Goal: Information Seeking & Learning: Learn about a topic

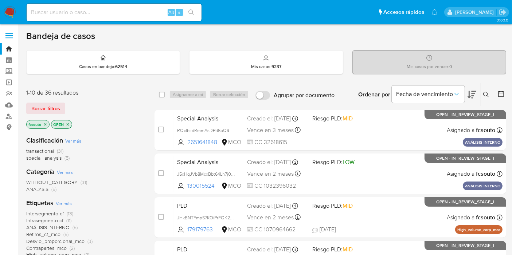
click at [500, 95] on icon at bounding box center [500, 93] width 7 height 7
click at [503, 94] on icon at bounding box center [500, 93] width 7 height 7
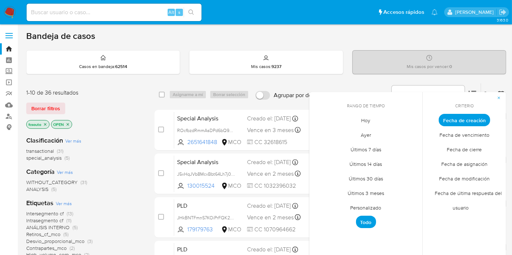
click at [365, 210] on span "Personalizado" at bounding box center [366, 208] width 46 height 15
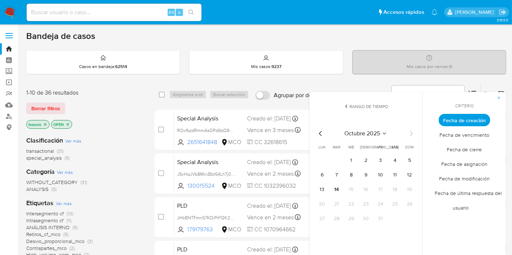
click at [318, 134] on icon "Mes anterior" at bounding box center [320, 133] width 9 height 9
click at [414, 133] on icon "Mes siguiente" at bounding box center [411, 133] width 9 height 9
click at [411, 173] on button "12" at bounding box center [410, 175] width 12 height 12
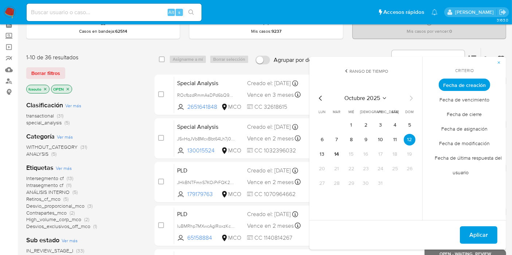
scroll to position [49, 0]
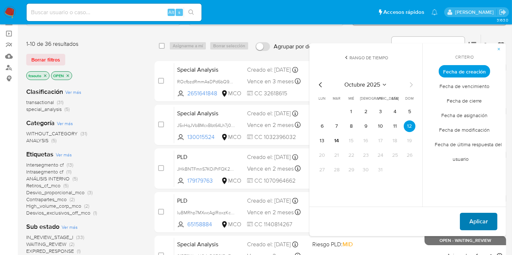
click at [479, 219] on span "Aplicar" at bounding box center [478, 222] width 19 height 16
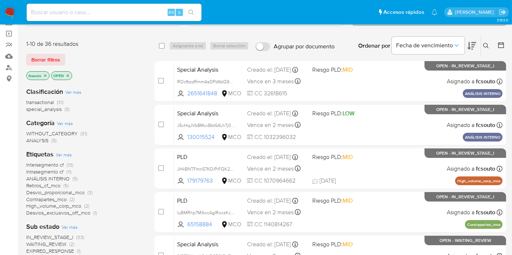
click at [46, 74] on icon "close-filter" at bounding box center [45, 76] width 4 height 4
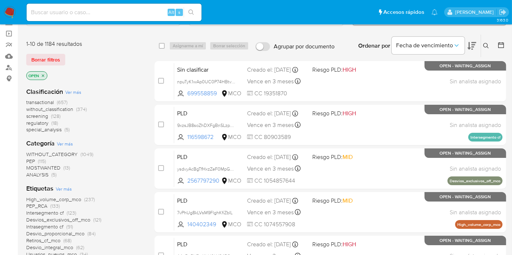
click at [49, 101] on span "transactional" at bounding box center [40, 102] width 28 height 7
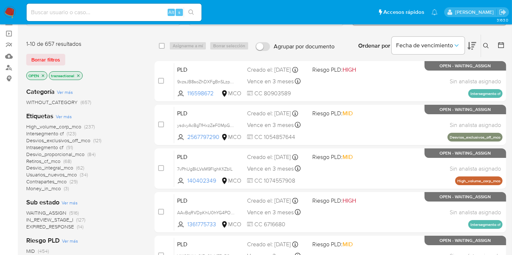
click at [502, 43] on icon at bounding box center [500, 45] width 7 height 7
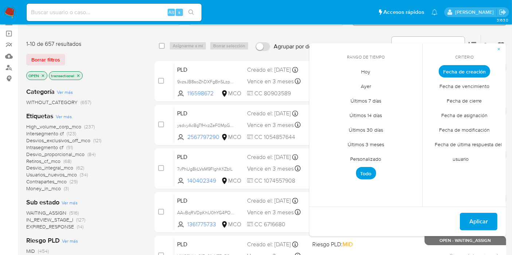
click at [367, 158] on span "Personalizado" at bounding box center [366, 159] width 46 height 15
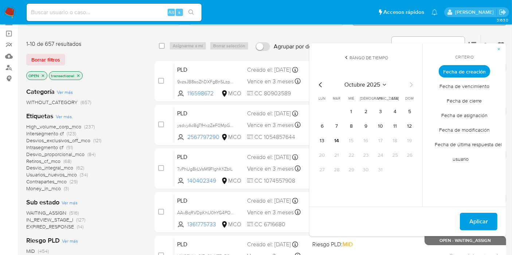
click at [134, 102] on div "WITHOUT_CATEGORY (657)" at bounding box center [84, 102] width 117 height 7
click at [132, 82] on div "Categoría Ver más WITHOUT_CATEGORY (657) Etiquetas Ver más High_volume_corp_mco…" at bounding box center [84, 207] width 117 height 250
click at [500, 48] on icon "button" at bounding box center [499, 49] width 3 height 3
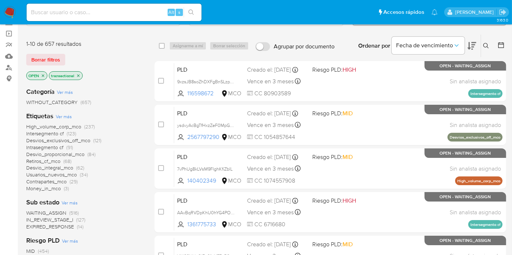
click at [141, 43] on div "1-10 de 657 resultados" at bounding box center [84, 44] width 117 height 8
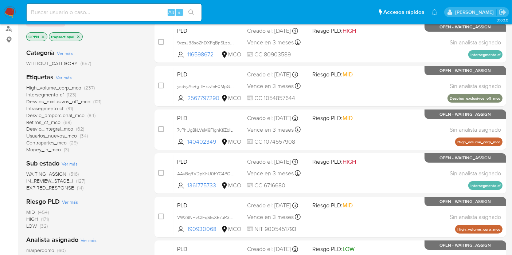
scroll to position [37, 0]
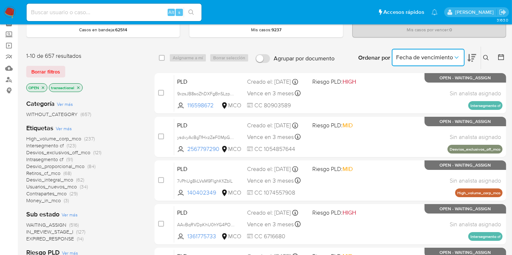
click at [449, 60] on span "Fecha de vencimiento" at bounding box center [424, 57] width 57 height 7
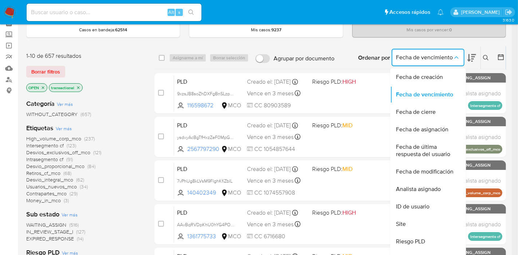
click at [6, 13] on img at bounding box center [10, 12] width 12 height 12
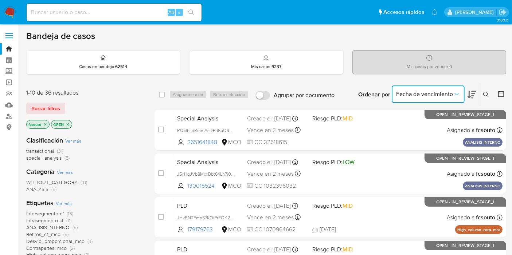
click at [454, 96] on icon "Ordenar por" at bounding box center [456, 94] width 7 height 7
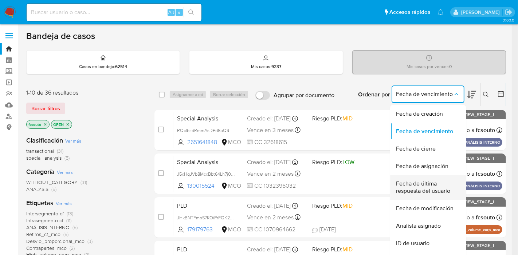
click at [436, 190] on span "Fecha de última respuesta del usuario" at bounding box center [426, 187] width 60 height 15
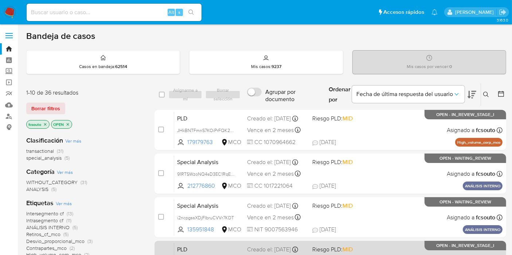
scroll to position [33, 0]
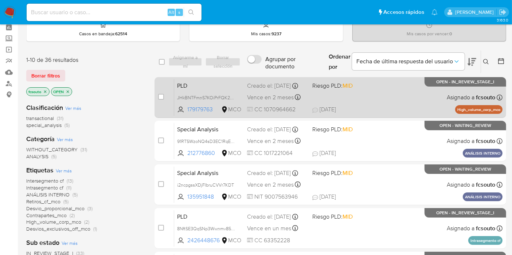
click at [391, 109] on span "11/10/2025 11/10/2025 00:32" at bounding box center [374, 110] width 125 height 8
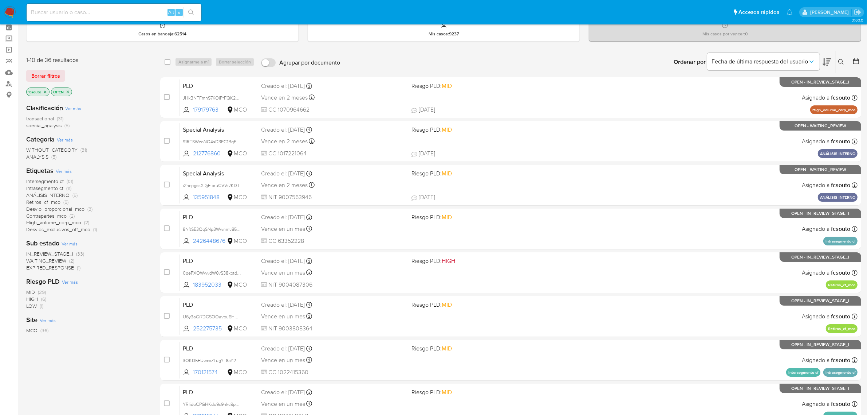
click at [59, 252] on span "IN_REVIEW_STAGE_I" at bounding box center [49, 253] width 47 height 7
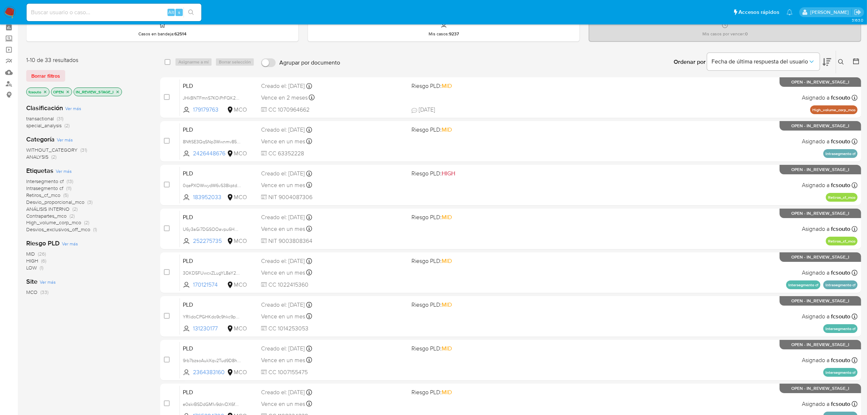
click at [118, 91] on icon "close-filter" at bounding box center [117, 92] width 4 height 4
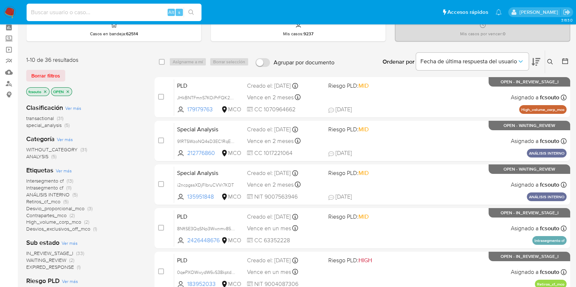
click at [130, 14] on input at bounding box center [114, 12] width 175 height 9
paste input "64515542"
type input "64515542"
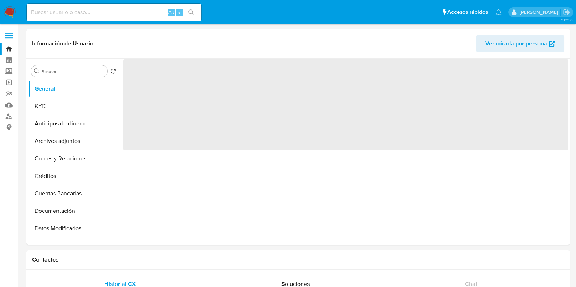
select select "10"
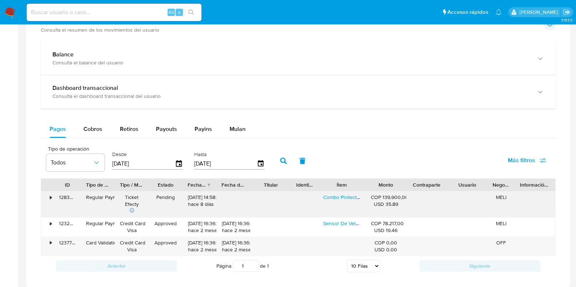
scroll to position [455, 0]
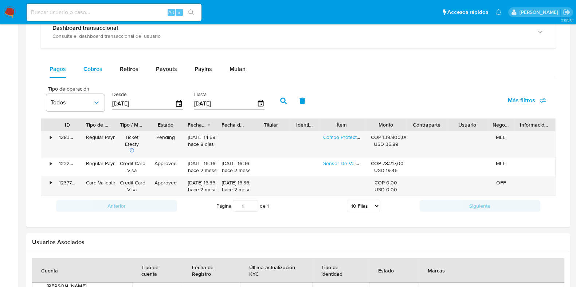
click at [103, 72] on button "Cobros" at bounding box center [93, 68] width 36 height 17
select select "10"
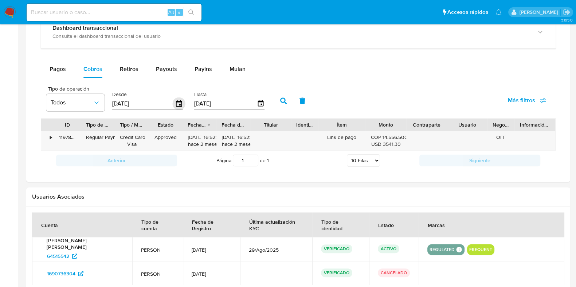
click at [178, 106] on icon "button" at bounding box center [179, 103] width 6 height 7
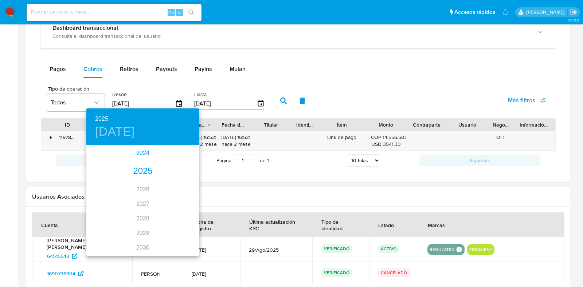
click at [144, 154] on div "2024" at bounding box center [142, 153] width 113 height 15
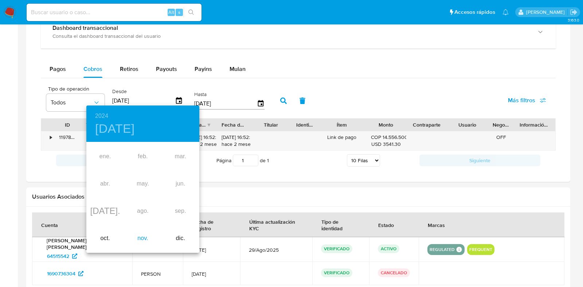
click at [144, 238] on div "nov." at bounding box center [143, 238] width 38 height 27
type input "17/11/2024"
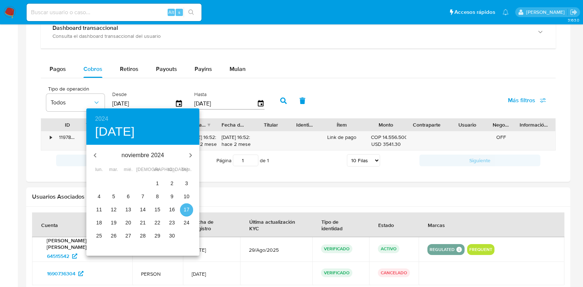
click at [184, 211] on p "17" at bounding box center [187, 209] width 6 height 7
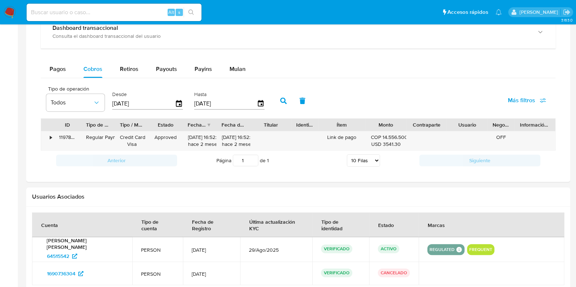
click at [281, 105] on button "button" at bounding box center [283, 100] width 19 height 17
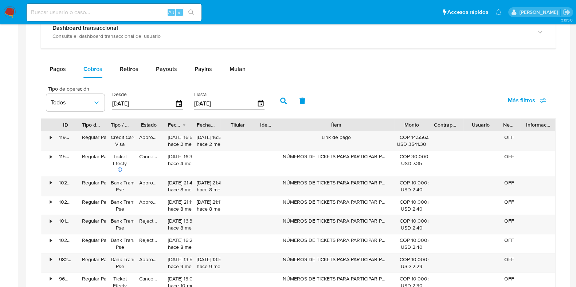
drag, startPoint x: 368, startPoint y: 126, endPoint x: 438, endPoint y: 129, distance: 70.4
click at [438, 129] on div "ID Tipo de operación Tipo / Método Estado Fecha de creación Fecha de aprobación…" at bounding box center [298, 125] width 514 height 12
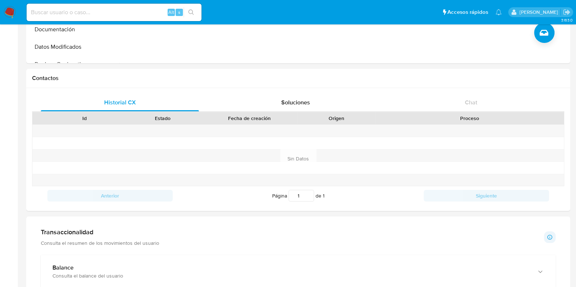
scroll to position [0, 0]
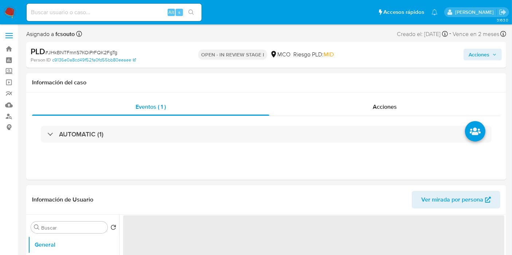
select select "10"
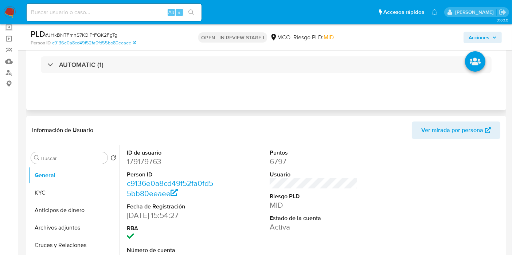
scroll to position [45, 0]
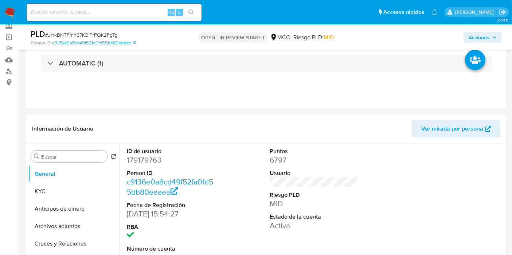
click at [354, 164] on dd "6797" at bounding box center [314, 160] width 88 height 10
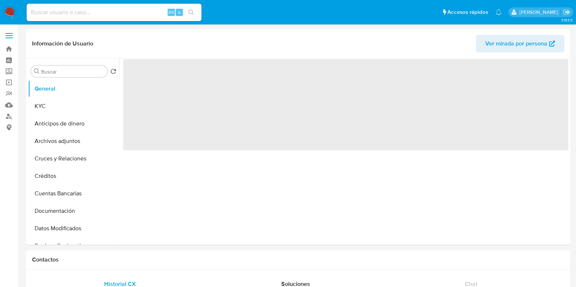
select select "10"
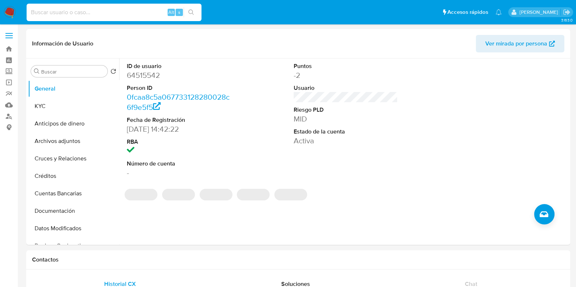
click at [136, 13] on input at bounding box center [114, 12] width 175 height 9
paste input "2529040856"
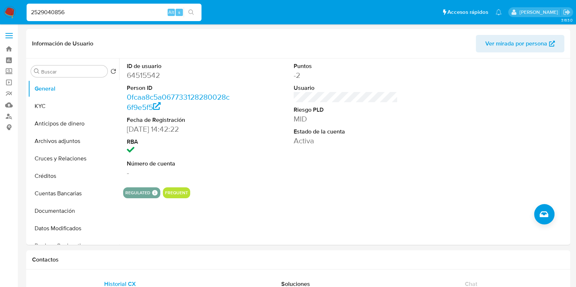
type input "2529040856"
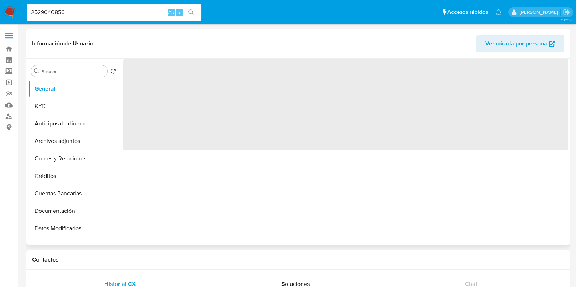
select select "10"
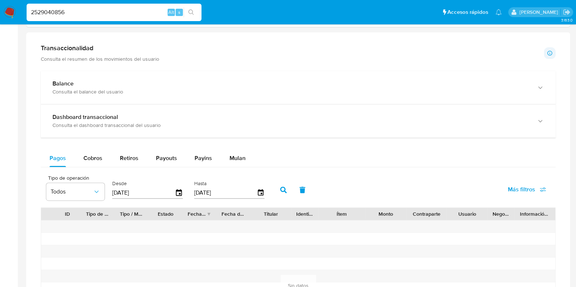
scroll to position [455, 0]
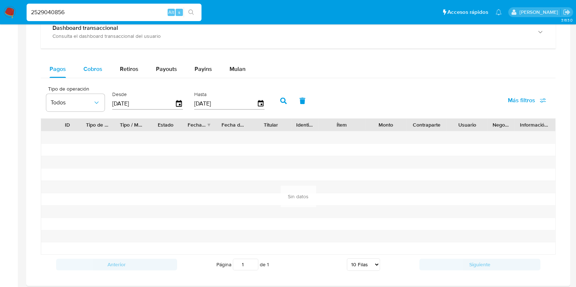
click at [95, 75] on div "Cobros" at bounding box center [92, 68] width 19 height 17
select select "10"
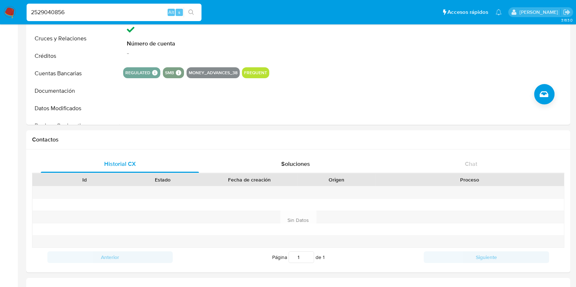
scroll to position [0, 0]
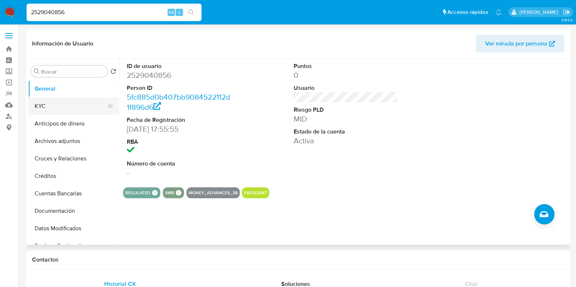
click at [62, 103] on button "KYC" at bounding box center [70, 106] width 85 height 17
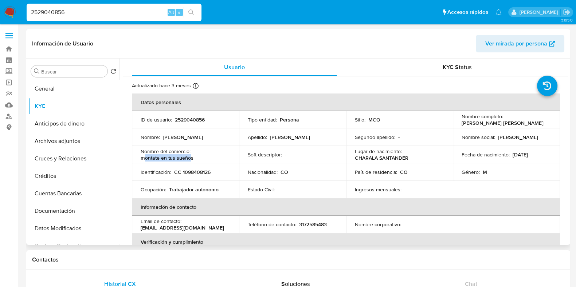
drag, startPoint x: 143, startPoint y: 158, endPoint x: 189, endPoint y: 160, distance: 46.6
click at [189, 160] on p "montate en tus sueños" at bounding box center [167, 158] width 53 height 7
click at [193, 159] on div "Nombre del comercio : montate en tus sueños" at bounding box center [186, 154] width 90 height 13
drag, startPoint x: 193, startPoint y: 159, endPoint x: 140, endPoint y: 160, distance: 53.2
click at [141, 160] on div "Nombre del comercio : montate en tus sueños" at bounding box center [186, 154] width 90 height 13
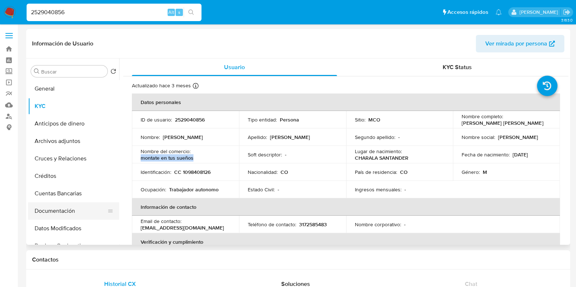
click at [67, 206] on button "Documentación" at bounding box center [70, 211] width 85 height 17
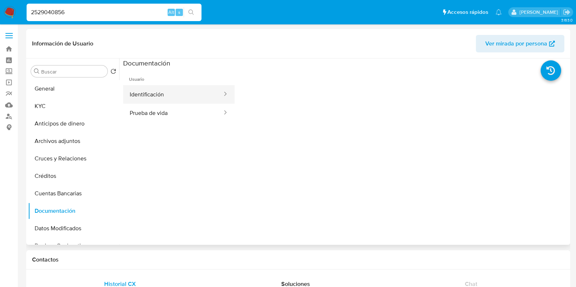
click at [198, 98] on button "Identificación" at bounding box center [173, 94] width 100 height 19
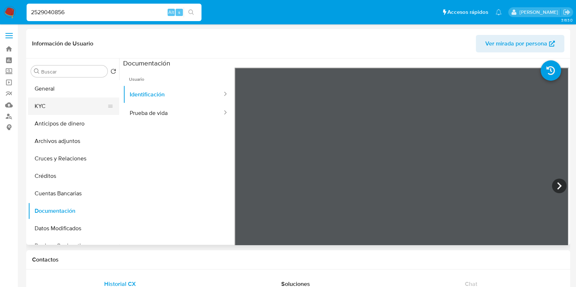
click at [52, 101] on button "KYC" at bounding box center [70, 106] width 85 height 17
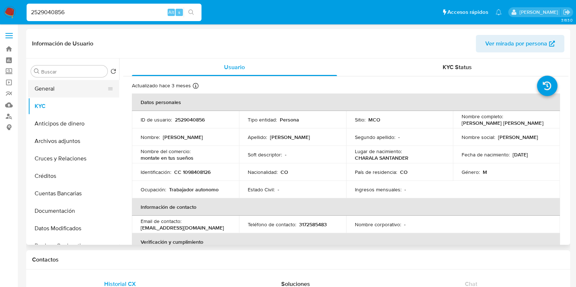
click at [74, 90] on button "General" at bounding box center [70, 88] width 85 height 17
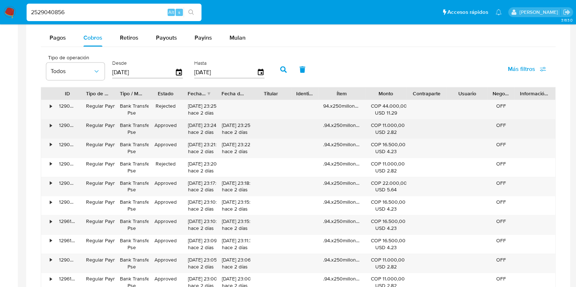
scroll to position [501, 0]
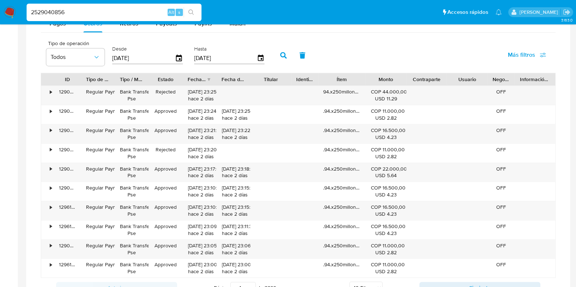
click at [372, 81] on div "ID Tipo de operación Tipo / Método Estado Fecha de creación Fecha de aprobación…" at bounding box center [298, 79] width 514 height 12
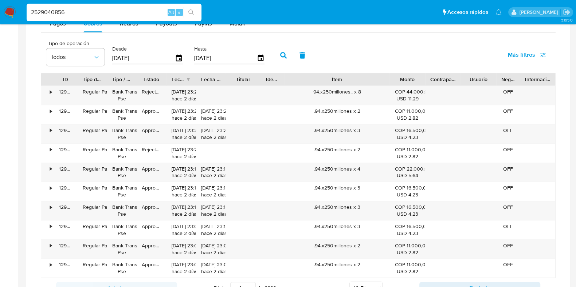
drag, startPoint x: 369, startPoint y: 81, endPoint x: 426, endPoint y: 81, distance: 57.2
click at [426, 81] on div "ID Tipo de operación Tipo / Método Estado Fecha de creación Fecha de aprobación…" at bounding box center [298, 79] width 514 height 12
drag, startPoint x: 313, startPoint y: 91, endPoint x: 328, endPoint y: 97, distance: 16.2
click at [328, 97] on div "94.x250millones.. x 8" at bounding box center [337, 95] width 105 height 19
click at [323, 100] on div "94.x250millones.. x 8" at bounding box center [337, 95] width 105 height 19
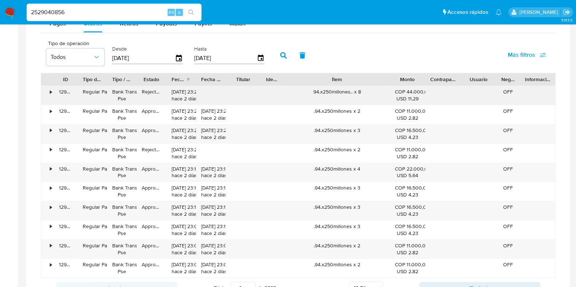
drag, startPoint x: 361, startPoint y: 93, endPoint x: 355, endPoint y: 91, distance: 5.8
click at [355, 91] on div "94.x250millones.. x 8" at bounding box center [337, 95] width 105 height 19
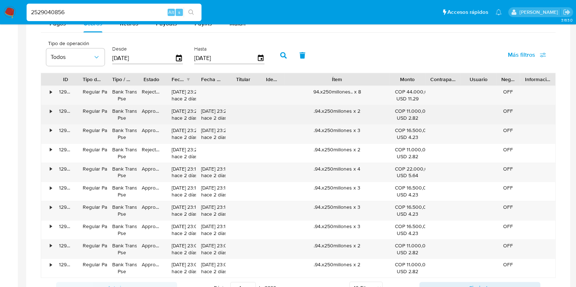
drag, startPoint x: 369, startPoint y: 112, endPoint x: 355, endPoint y: 110, distance: 14.7
click at [355, 110] on div ".94.x250millones x 2" at bounding box center [337, 114] width 105 height 19
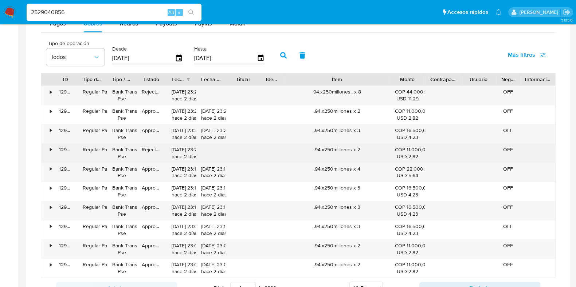
drag, startPoint x: 363, startPoint y: 148, endPoint x: 324, endPoint y: 153, distance: 39.7
click at [324, 153] on div ".94.x250millones x 2" at bounding box center [337, 153] width 105 height 19
click at [324, 154] on div ".94.x250millones x 2" at bounding box center [337, 153] width 105 height 19
drag, startPoint x: 323, startPoint y: 149, endPoint x: 353, endPoint y: 147, distance: 29.5
click at [353, 147] on div ".94.x250millones x 2" at bounding box center [337, 153] width 105 height 19
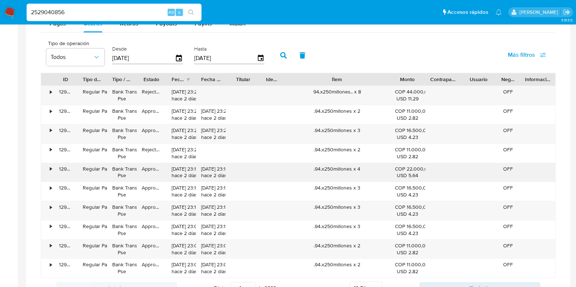
click at [346, 167] on div ".94.x250millones x 4" at bounding box center [337, 172] width 105 height 19
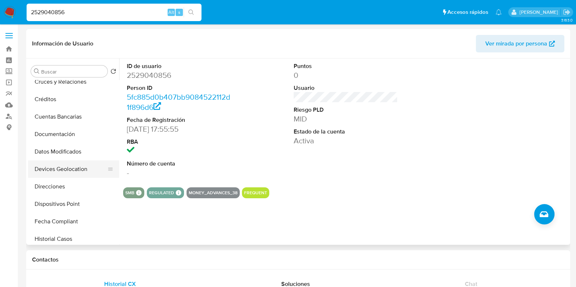
scroll to position [91, 0]
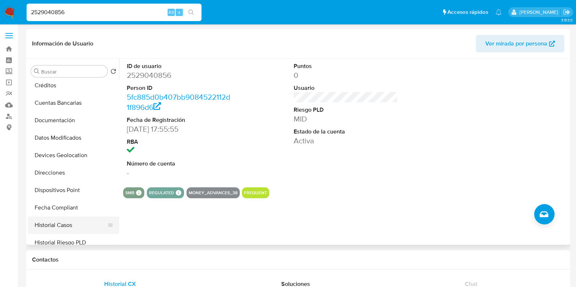
click at [76, 221] on button "Historial Casos" at bounding box center [70, 225] width 85 height 17
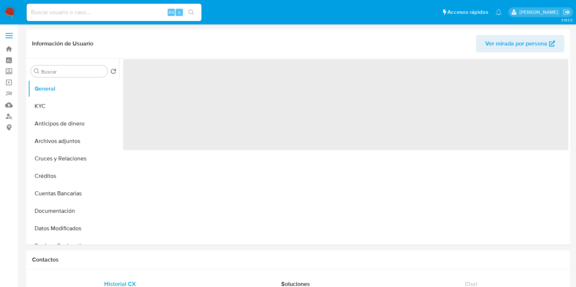
select select "10"
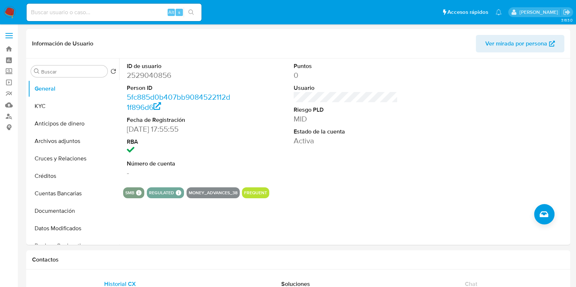
click at [118, 13] on input at bounding box center [114, 12] width 175 height 9
paste input "2549231464"
type input "2549231464"
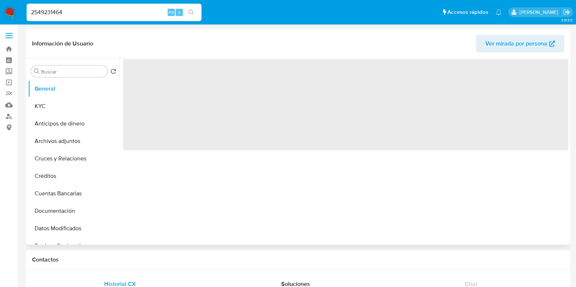
select select "10"
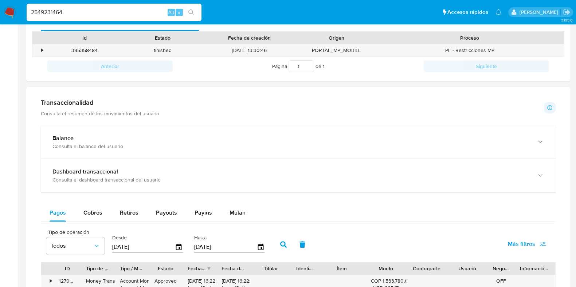
scroll to position [318, 0]
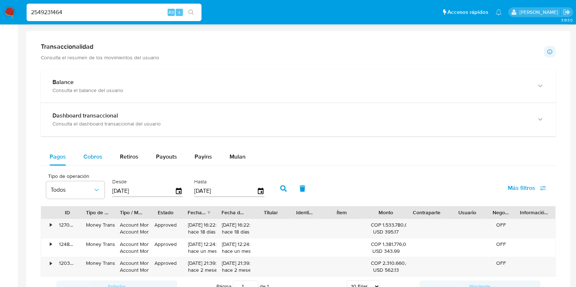
click at [97, 157] on span "Cobros" at bounding box center [92, 157] width 19 height 8
select select "10"
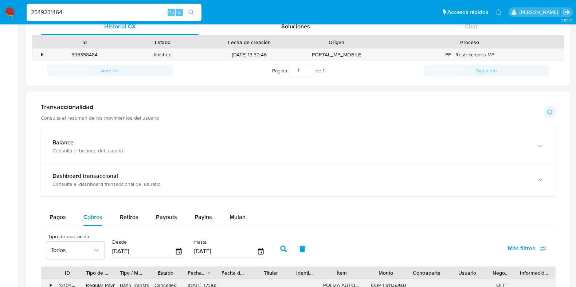
scroll to position [91, 0]
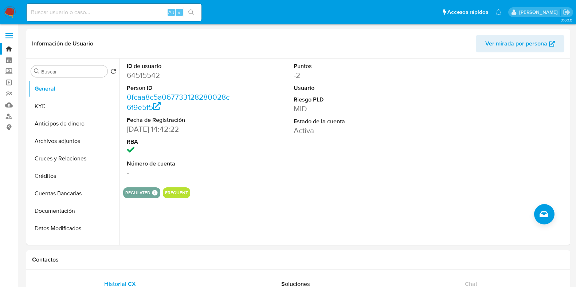
select select "10"
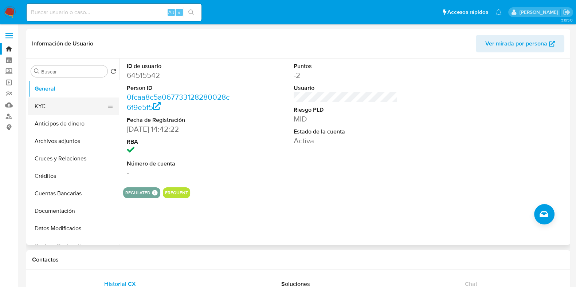
click at [76, 107] on button "KYC" at bounding box center [70, 106] width 85 height 17
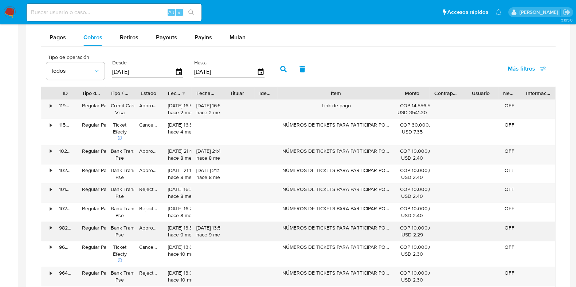
scroll to position [501, 0]
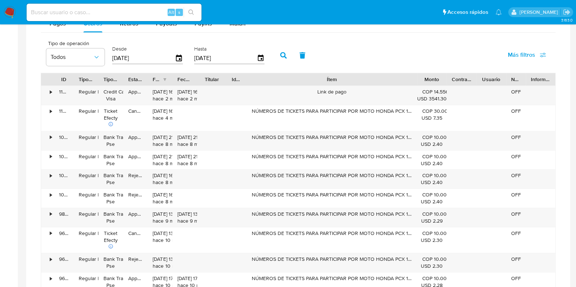
drag, startPoint x: 394, startPoint y: 80, endPoint x: 448, endPoint y: 71, distance: 54.3
click at [448, 71] on div "Tipo de operación Todos Desde [DATE] Hasta [DATE] Más filtros ID Tipo de operac…" at bounding box center [298, 173] width 515 height 275
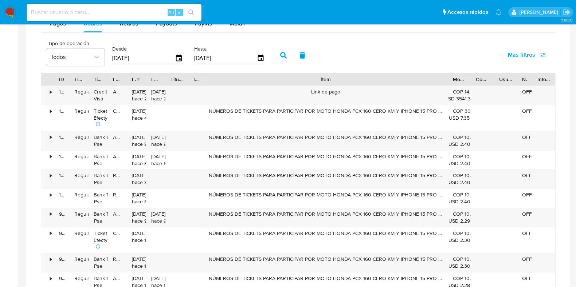
drag, startPoint x: 415, startPoint y: 79, endPoint x: 489, endPoint y: 81, distance: 73.2
click at [489, 81] on div "ID Tipo de operación Tipo / Método Estado Fecha de creación Fecha de aprobación…" at bounding box center [298, 79] width 514 height 12
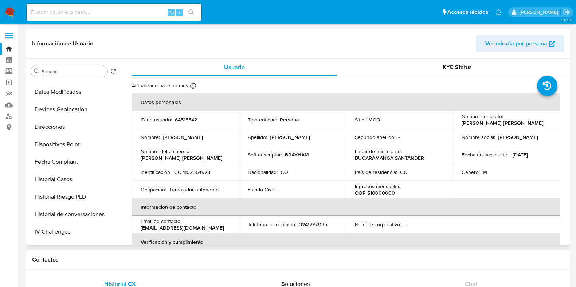
scroll to position [136, 0]
click at [66, 180] on button "Historial Casos" at bounding box center [70, 179] width 85 height 17
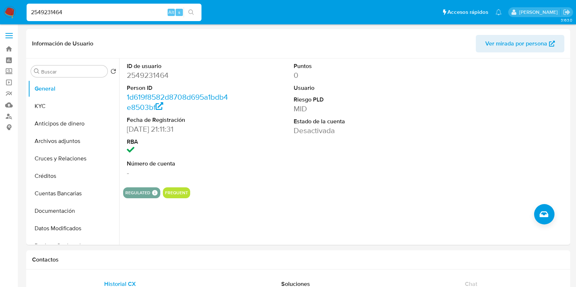
select select "10"
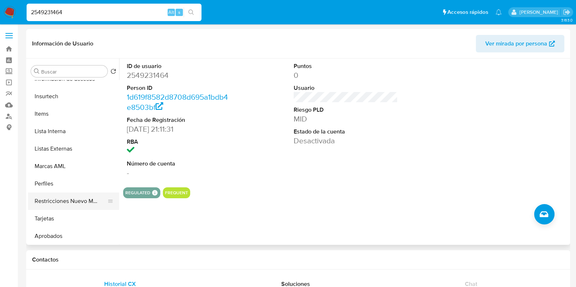
scroll to position [315, 0]
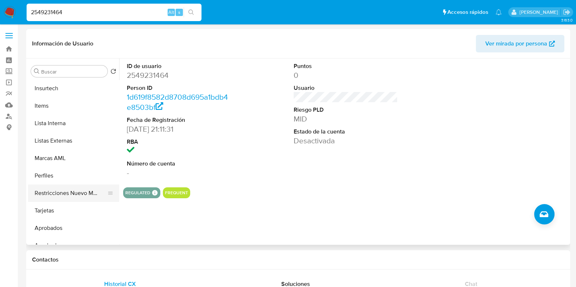
click at [77, 193] on button "Restricciones Nuevo Mundo" at bounding box center [70, 193] width 85 height 17
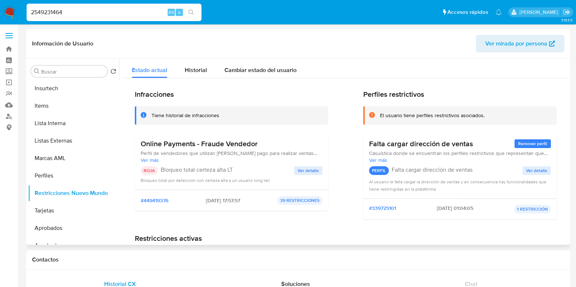
click at [308, 169] on span "Ver detalle" at bounding box center [308, 170] width 21 height 7
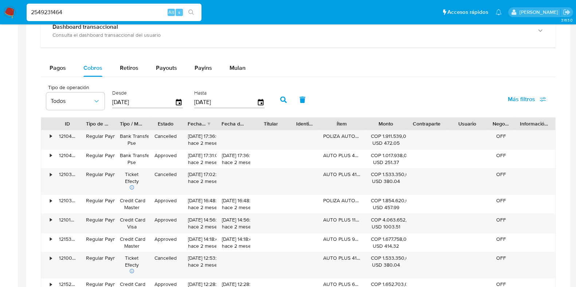
scroll to position [410, 0]
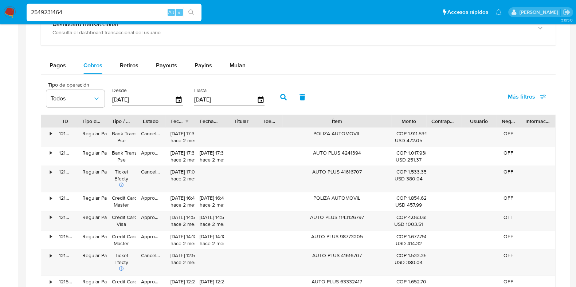
drag, startPoint x: 363, startPoint y: 120, endPoint x: 424, endPoint y: 119, distance: 61.2
click at [424, 119] on div "ID Tipo de operación Tipo / Método Estado Fecha de creación Fecha de aprobación…" at bounding box center [298, 121] width 514 height 12
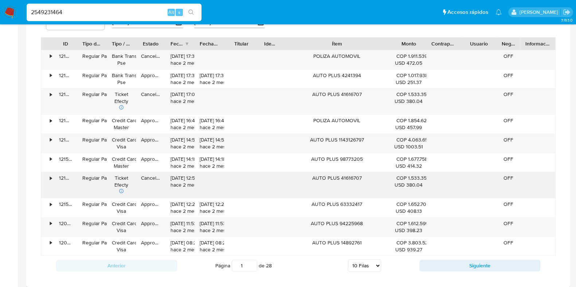
scroll to position [501, 0]
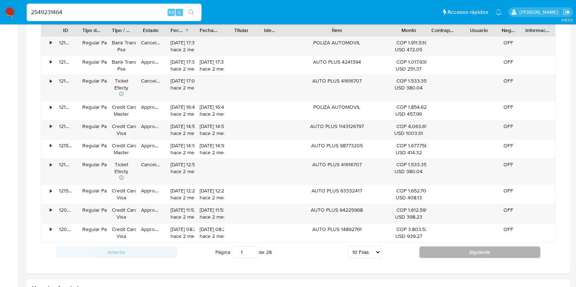
click at [454, 254] on button "Siguiente" at bounding box center [479, 253] width 121 height 12
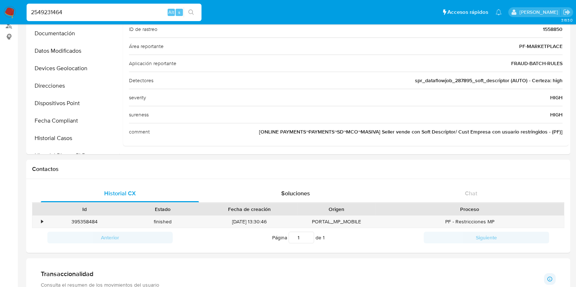
scroll to position [0, 0]
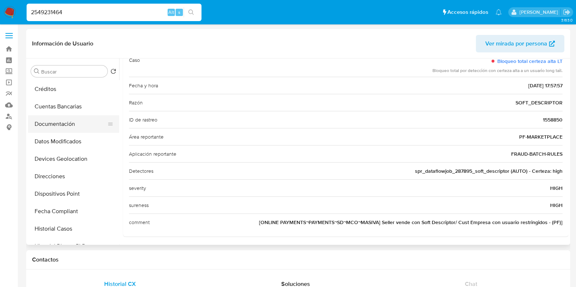
click at [62, 126] on button "Documentación" at bounding box center [70, 123] width 85 height 17
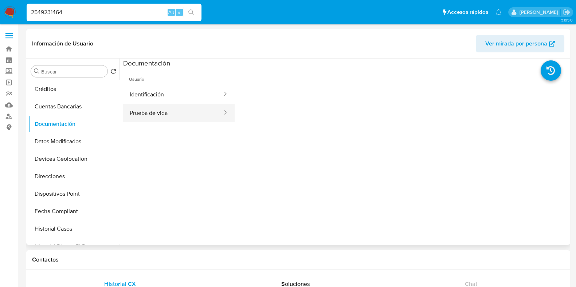
click at [192, 112] on button "Prueba de vida" at bounding box center [173, 113] width 100 height 19
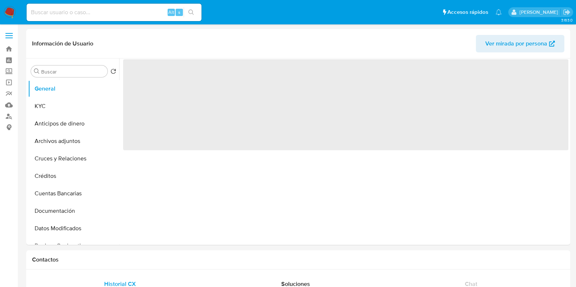
select select "10"
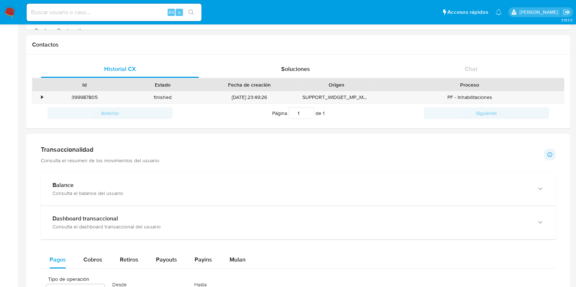
scroll to position [228, 0]
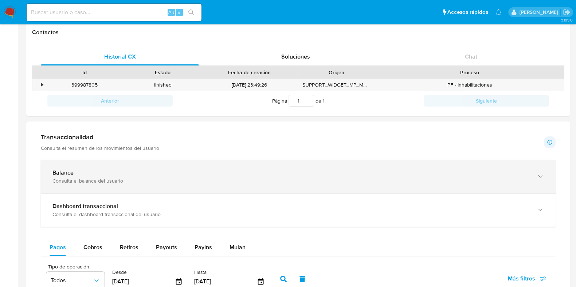
click at [399, 172] on div "Balance" at bounding box center [290, 172] width 477 height 7
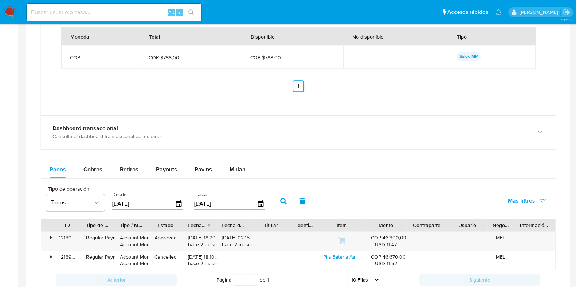
scroll to position [592, 0]
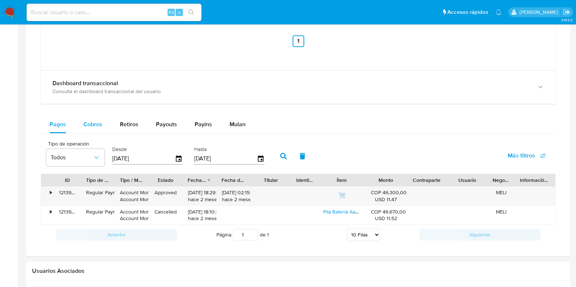
click at [98, 120] on span "Cobros" at bounding box center [92, 124] width 19 height 8
select select "10"
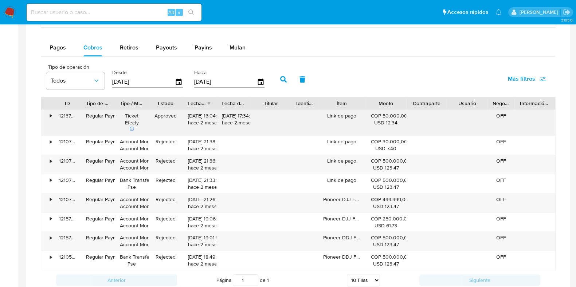
scroll to position [683, 0]
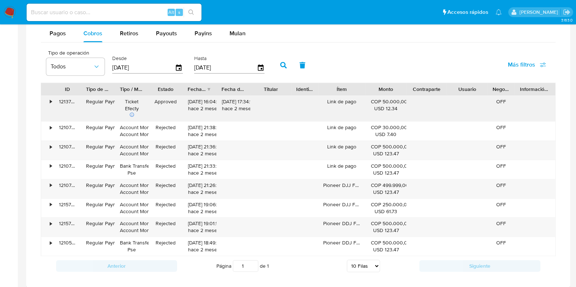
drag, startPoint x: 344, startPoint y: 102, endPoint x: 329, endPoint y: 103, distance: 15.7
click at [329, 103] on div "Link de pago" at bounding box center [341, 109] width 47 height 26
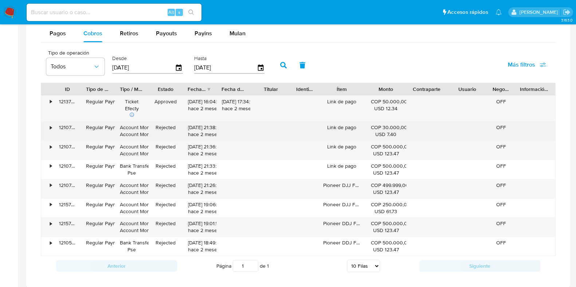
click at [334, 128] on div "Link de pago" at bounding box center [341, 131] width 47 height 19
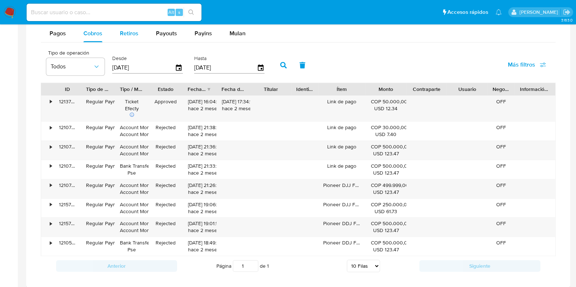
click at [129, 34] on span "Retiros" at bounding box center [129, 33] width 19 height 8
select select "10"
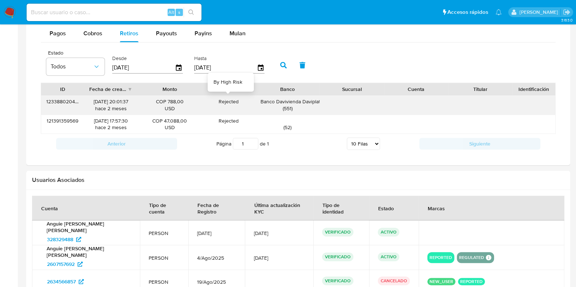
drag, startPoint x: 216, startPoint y: 103, endPoint x: 319, endPoint y: 99, distance: 102.8
click at [264, 97] on div "123388020423 [DATE] 20:01:37 hace 2 meses COP 788,00 USD Rejected By High Risk …" at bounding box center [298, 105] width 514 height 19
click at [504, 110] on div "123388020423 [DATE] 20:01:37 hace 2 meses COP 788,00 USD Rejected By High Risk …" at bounding box center [298, 114] width 515 height 39
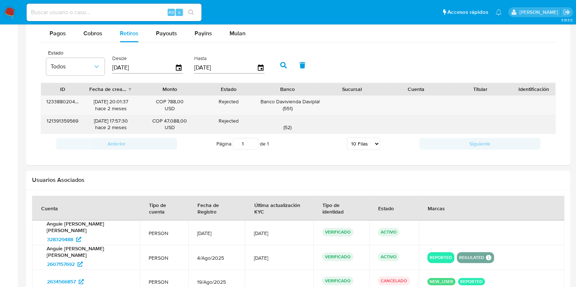
click at [312, 120] on div "( 52 )" at bounding box center [288, 125] width 54 height 14
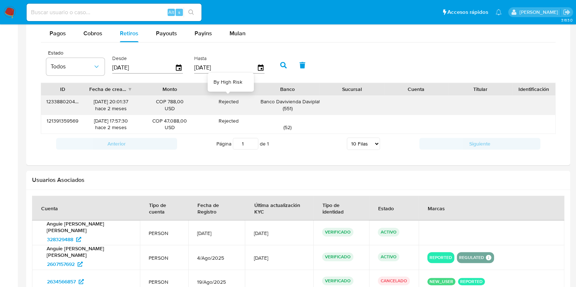
drag, startPoint x: 215, startPoint y: 99, endPoint x: 247, endPoint y: 106, distance: 32.5
click at [247, 106] on div "Rejected By High Risk" at bounding box center [229, 105] width 54 height 19
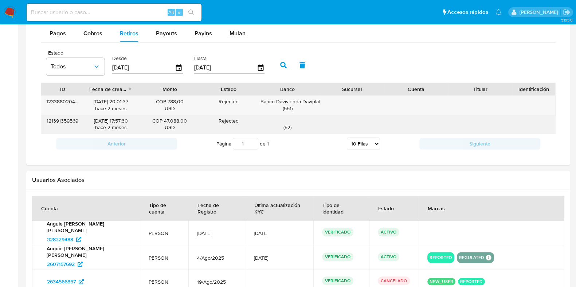
click at [237, 123] on div "Rejected By High Risk" at bounding box center [229, 124] width 54 height 19
